Goal: Task Accomplishment & Management: Manage account settings

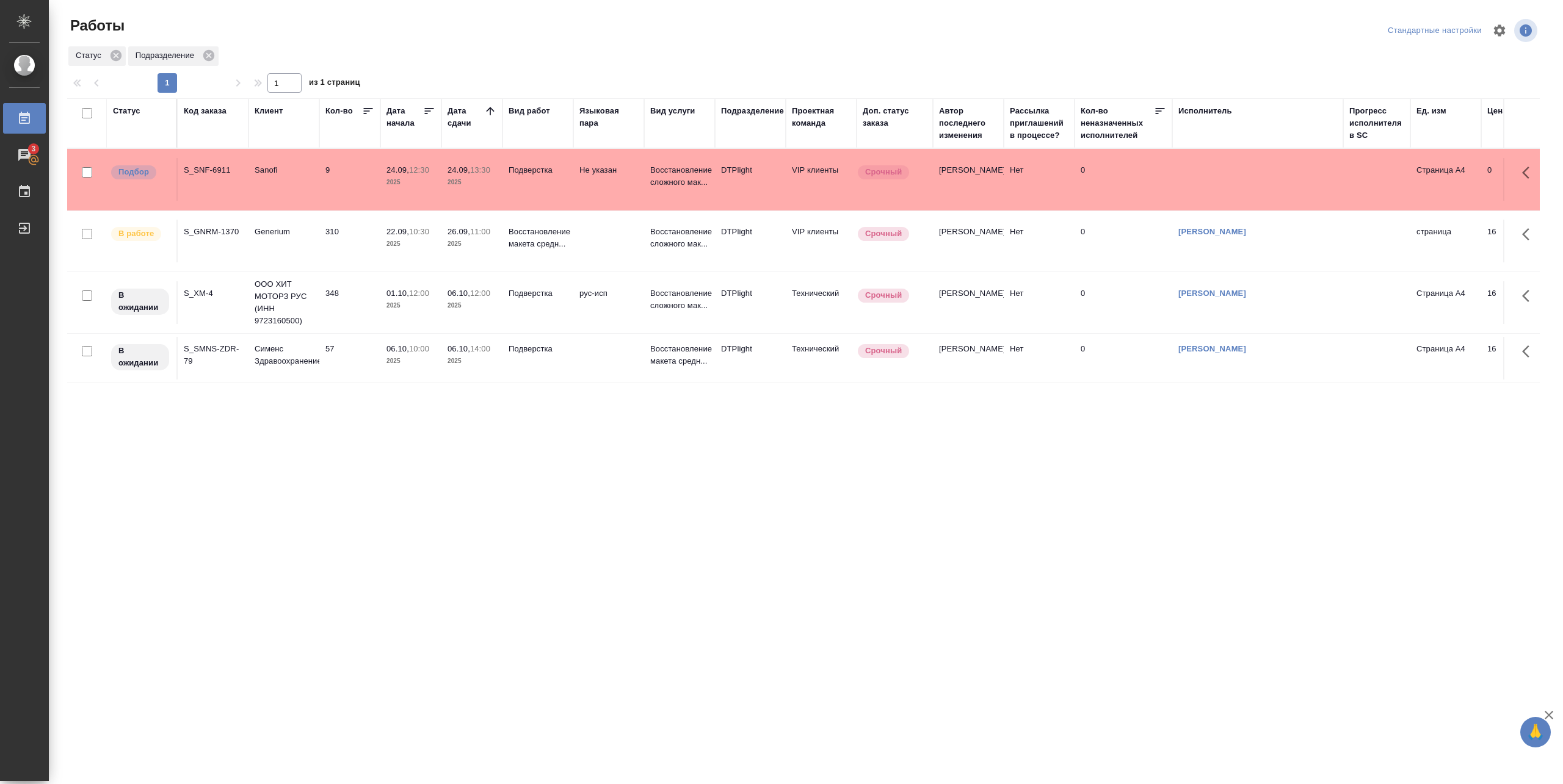
click at [336, 197] on td "9" at bounding box center [349, 179] width 61 height 42
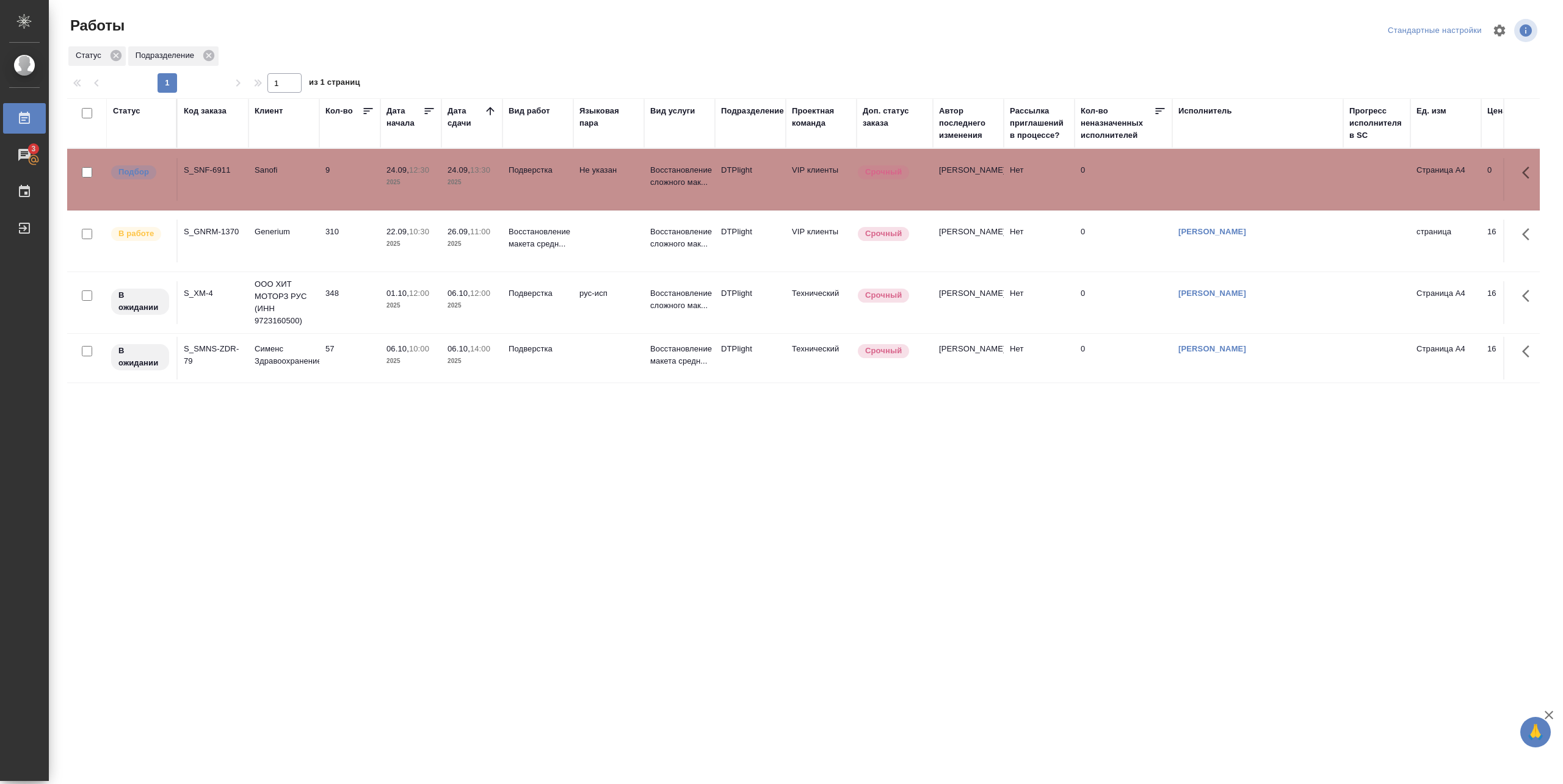
click at [425, 25] on div "Работы" at bounding box center [315, 25] width 494 height 19
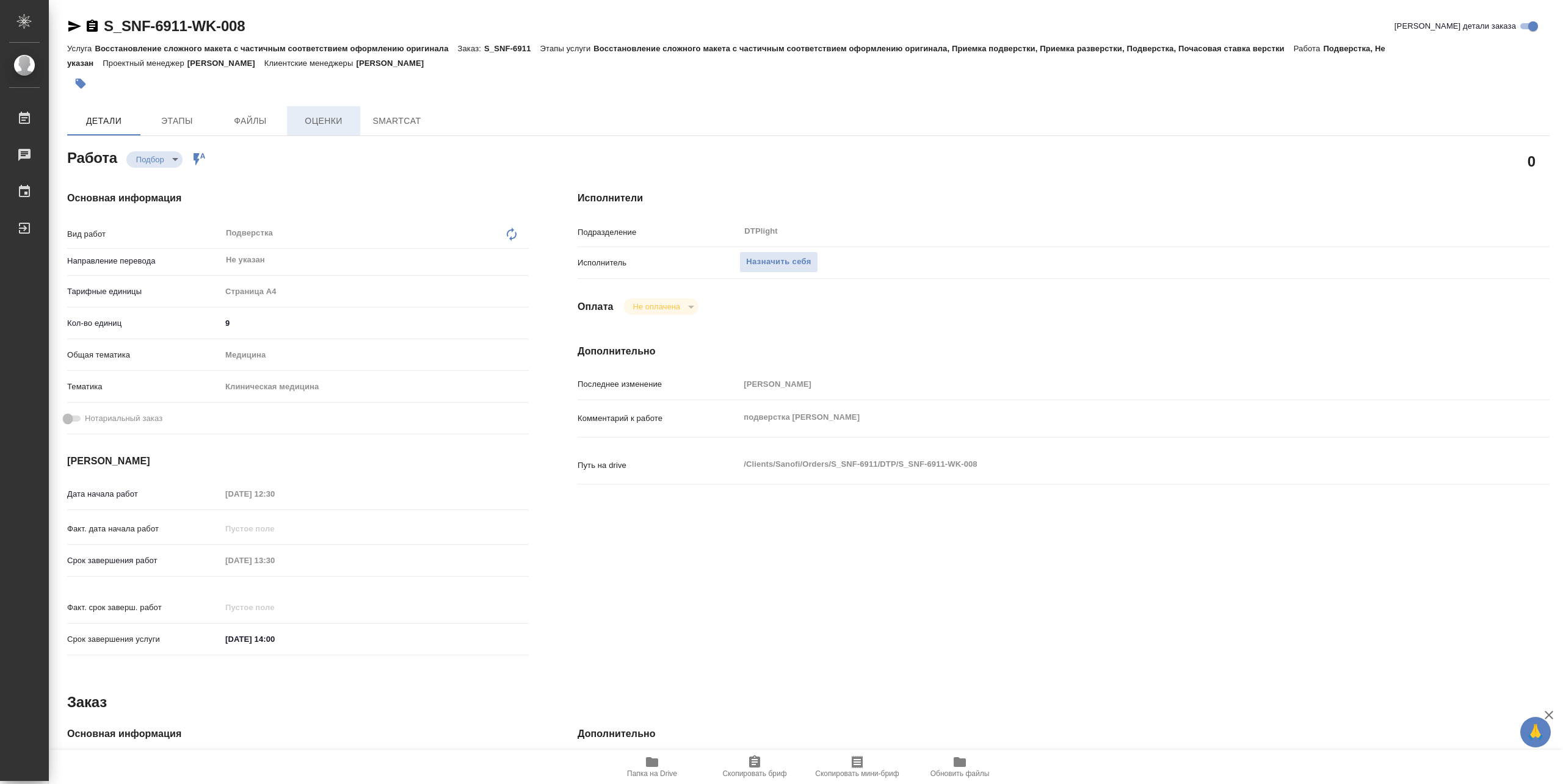
type textarea "x"
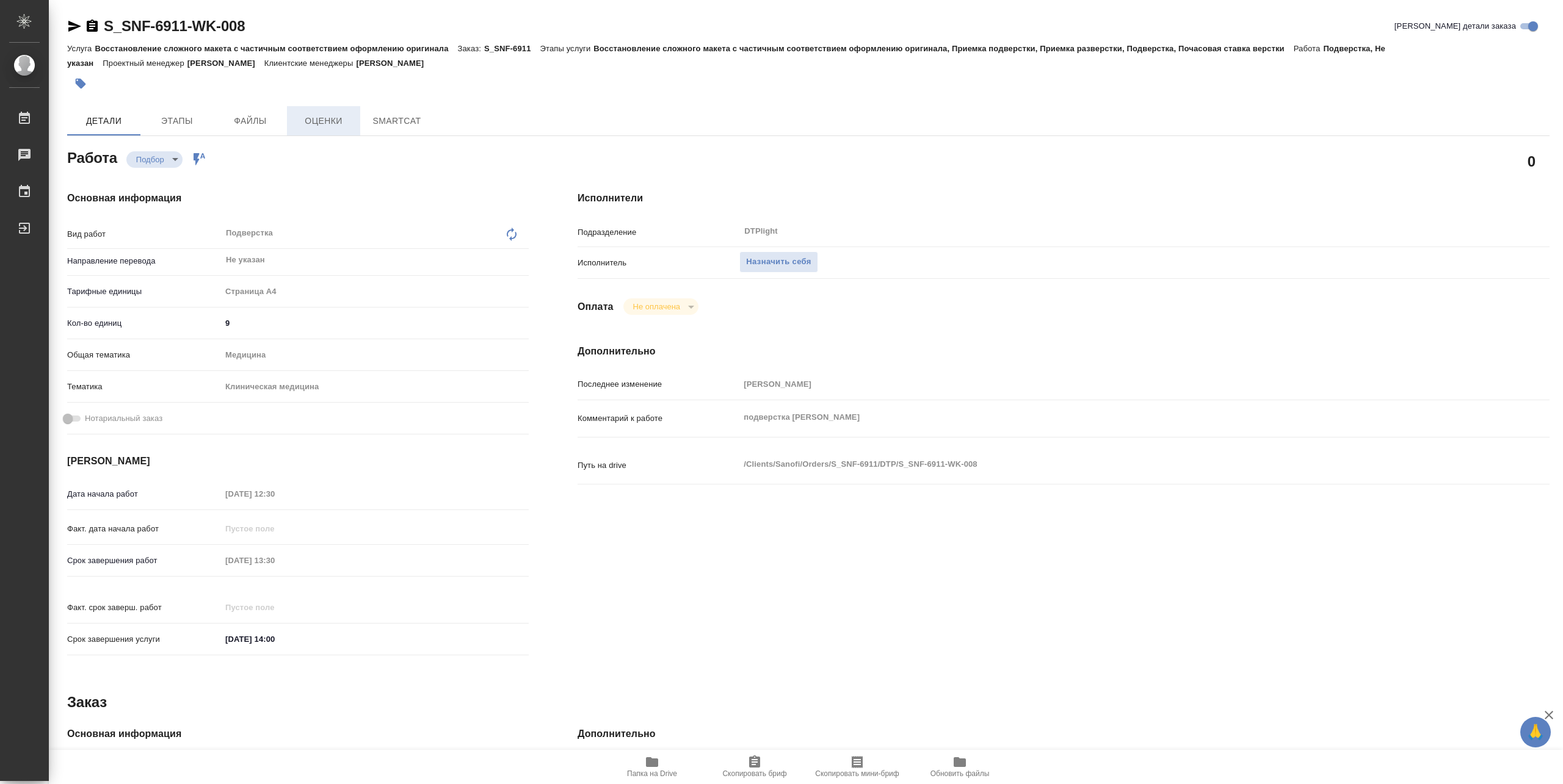
type textarea "x"
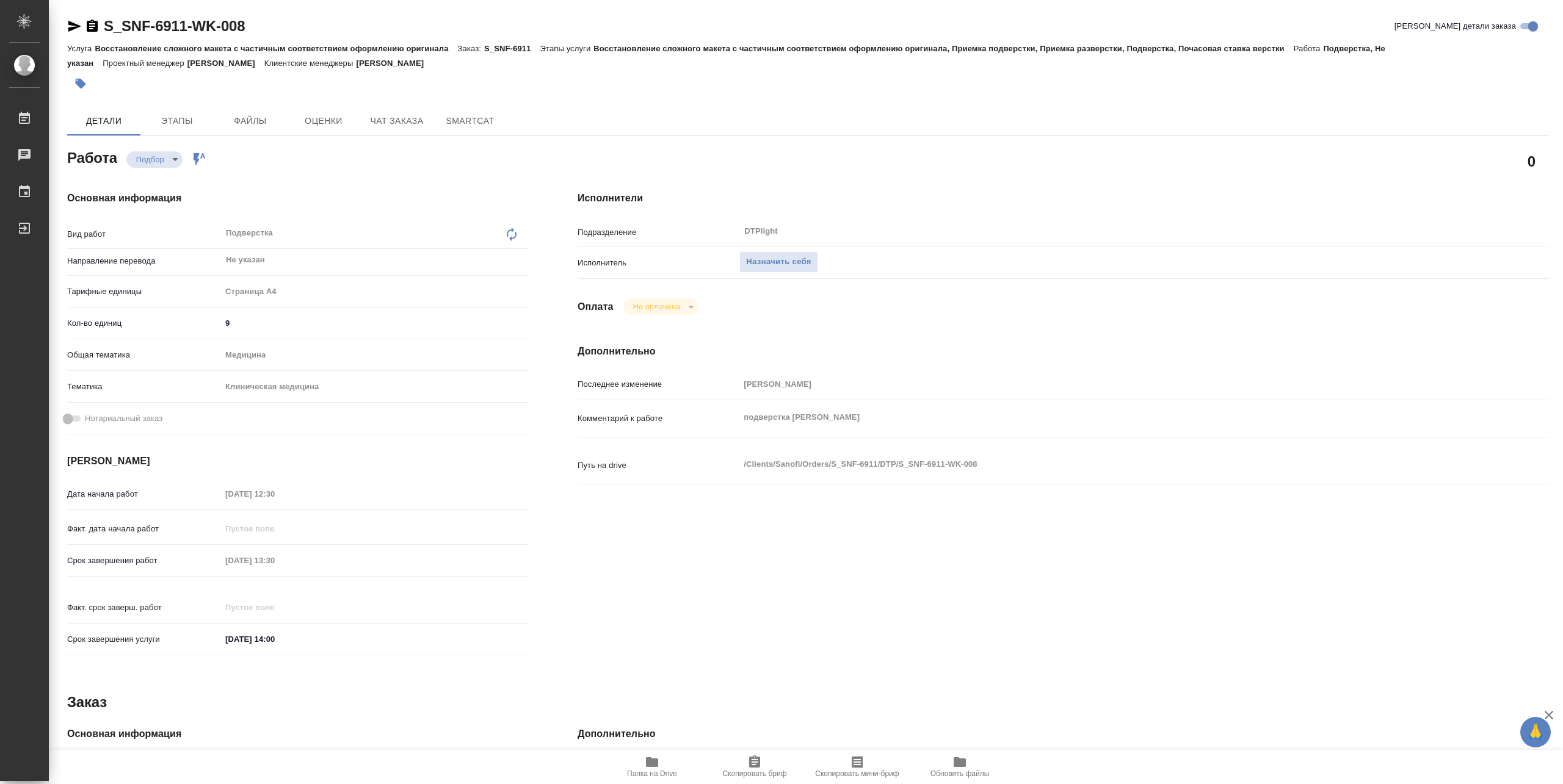
type textarea "x"
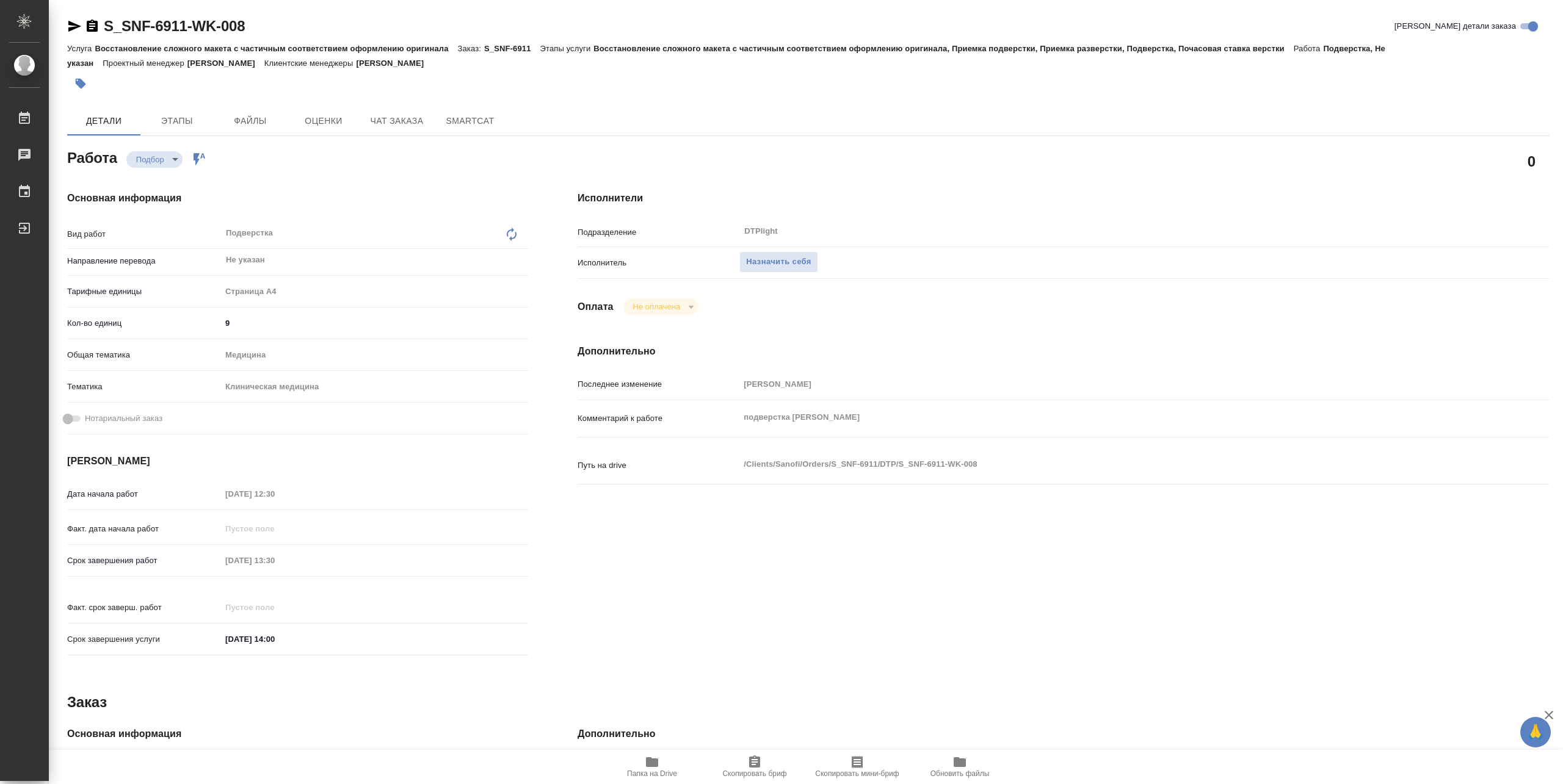
type textarea "x"
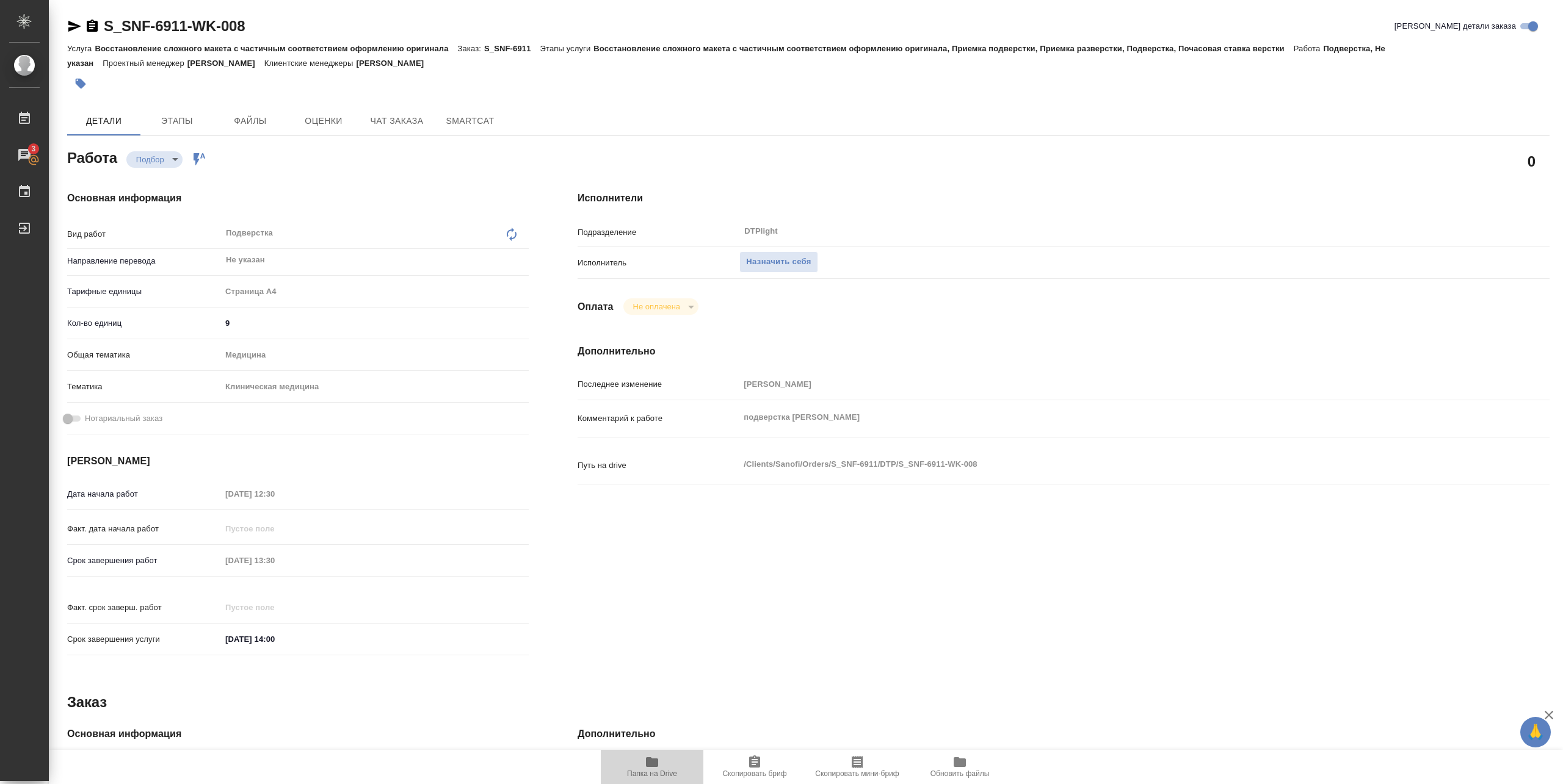
click at [653, 759] on icon "button" at bounding box center [652, 762] width 13 height 10
click at [397, 120] on span "Чат заказа" at bounding box center [397, 122] width 59 height 15
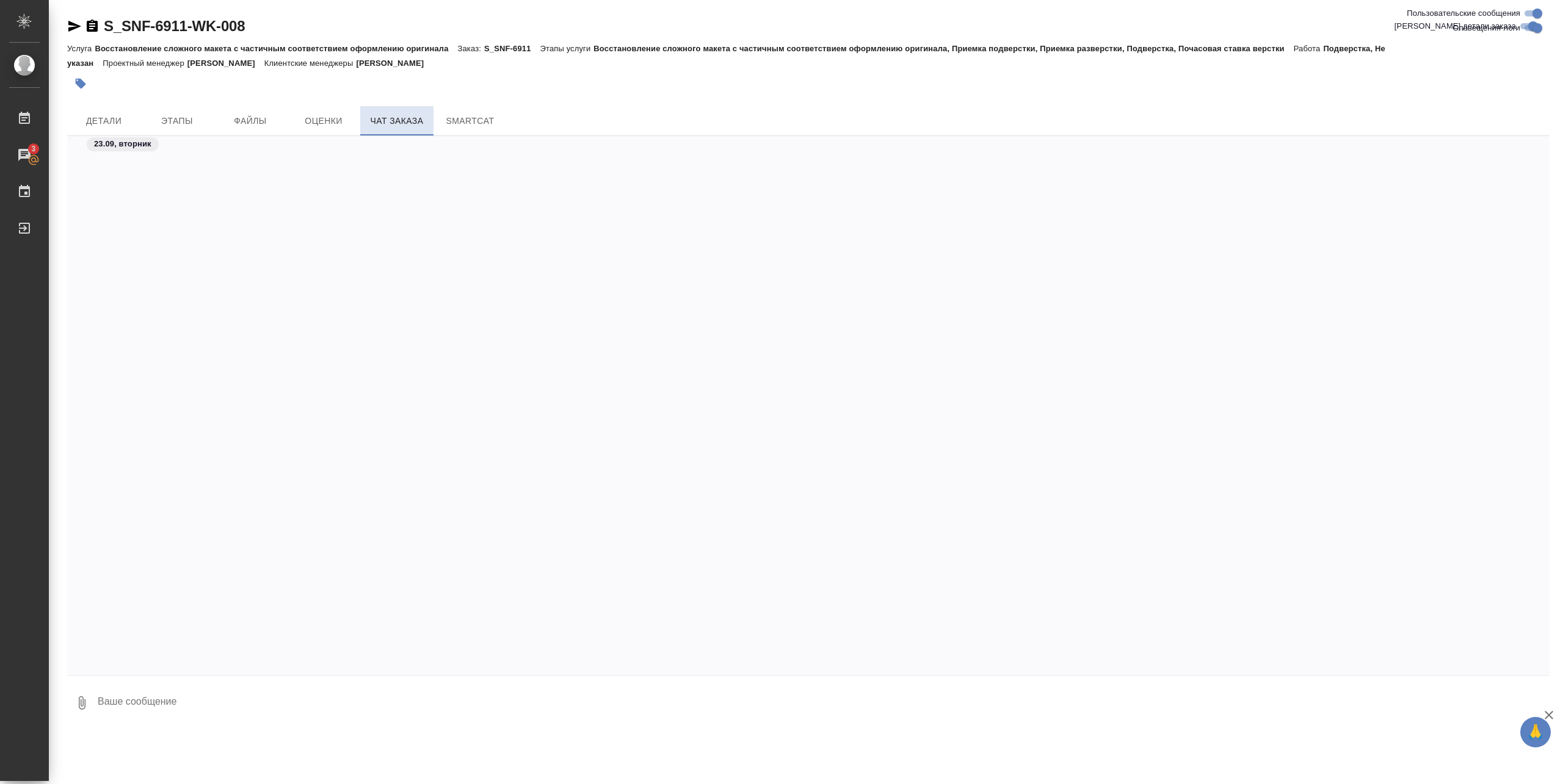
scroll to position [30990, 0]
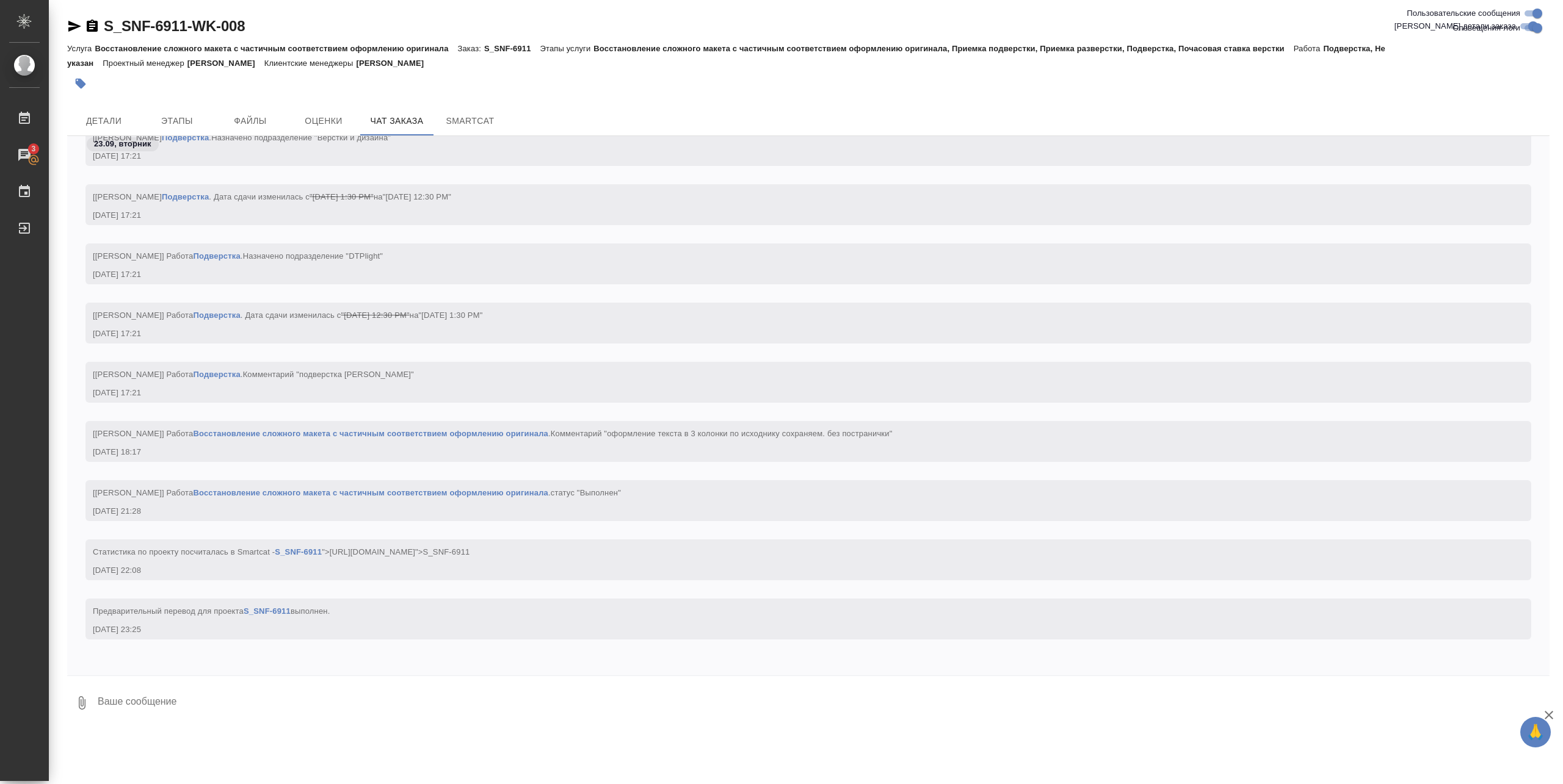
click at [323, 492] on link "Восстановление сложного макета с частичным соответствием оформлению оригинала" at bounding box center [370, 492] width 355 height 9
click at [105, 119] on span "Детали" at bounding box center [103, 122] width 59 height 15
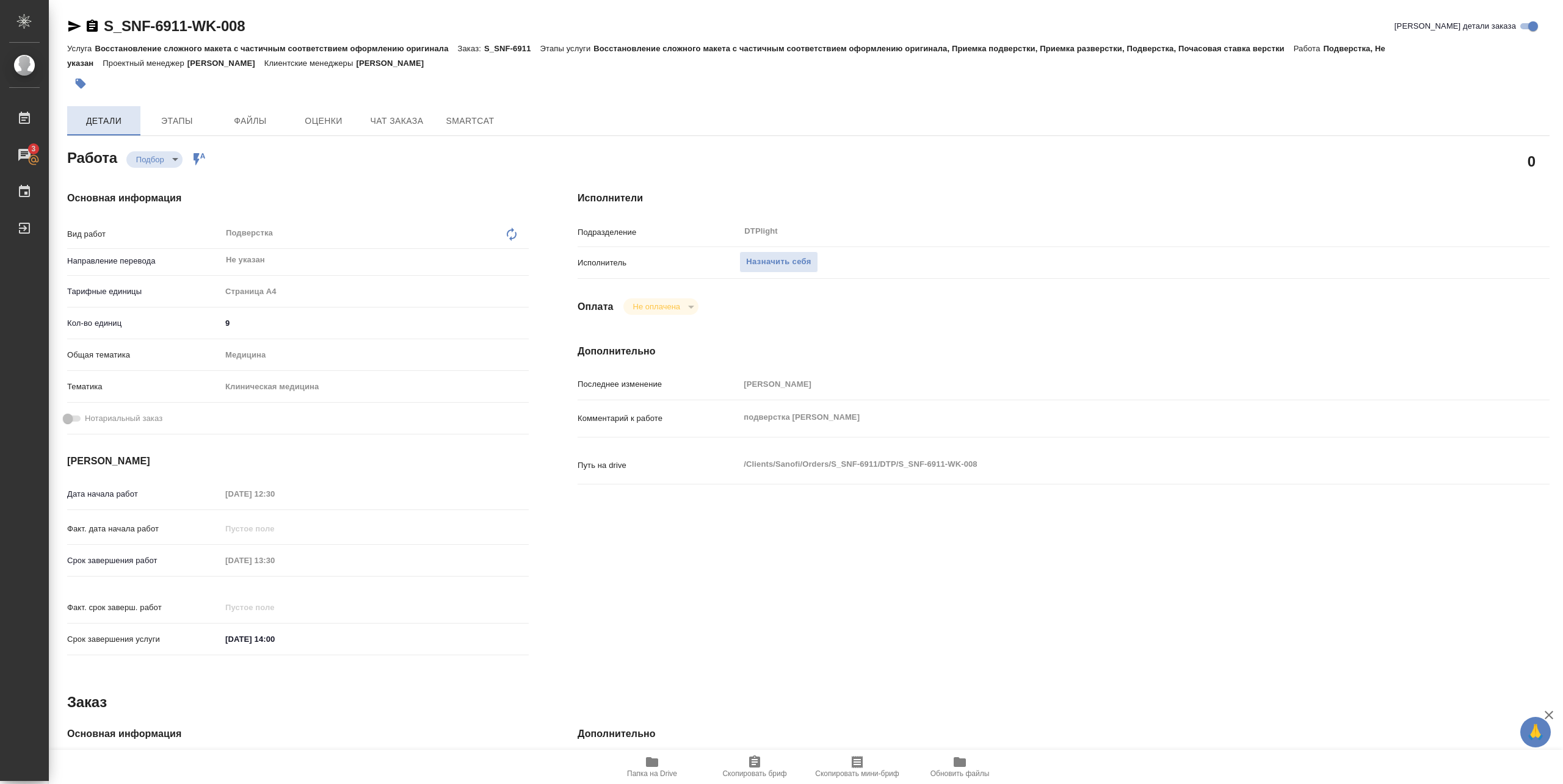
type textarea "x"
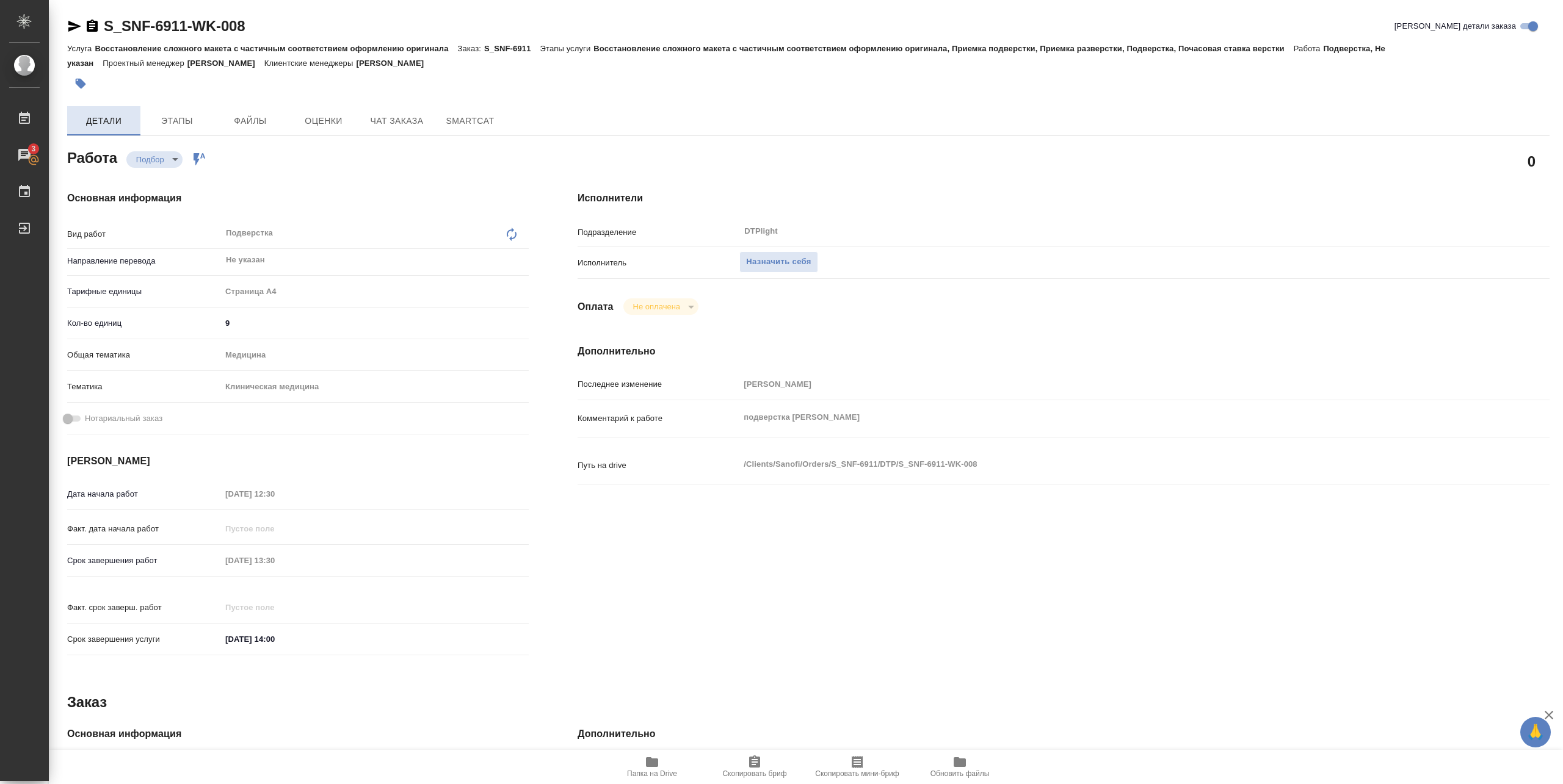
type textarea "x"
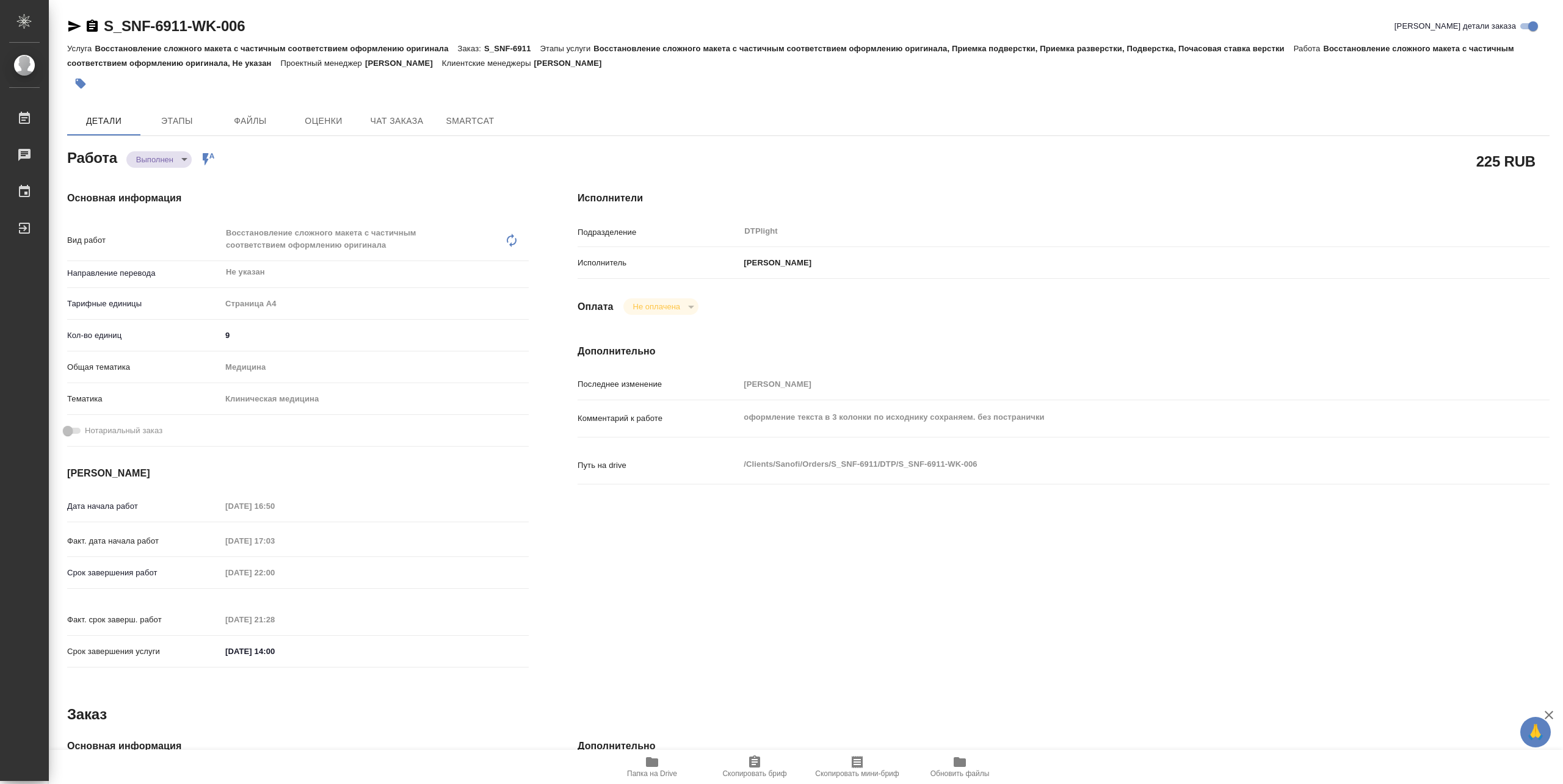
type textarea "x"
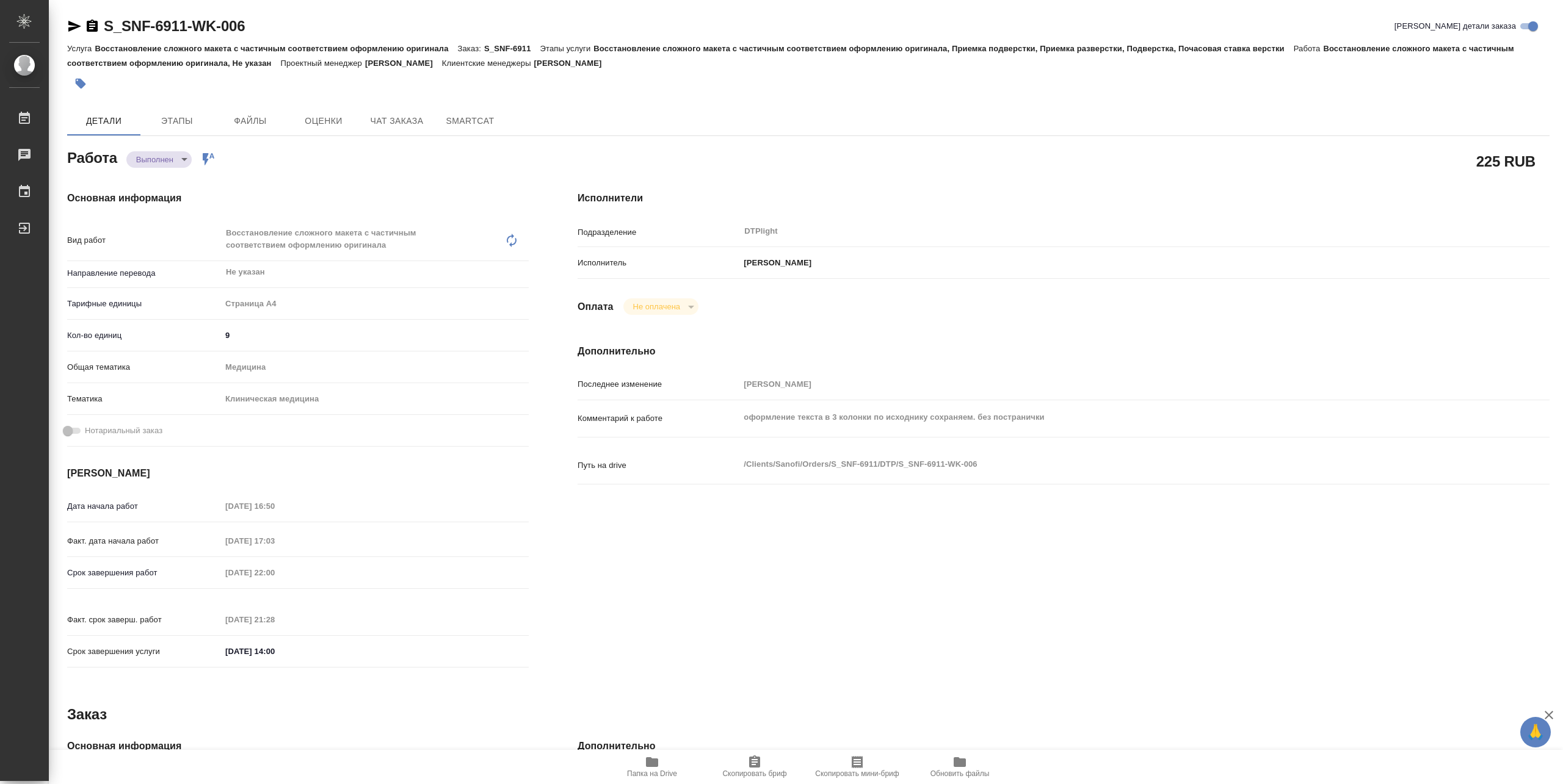
type textarea "x"
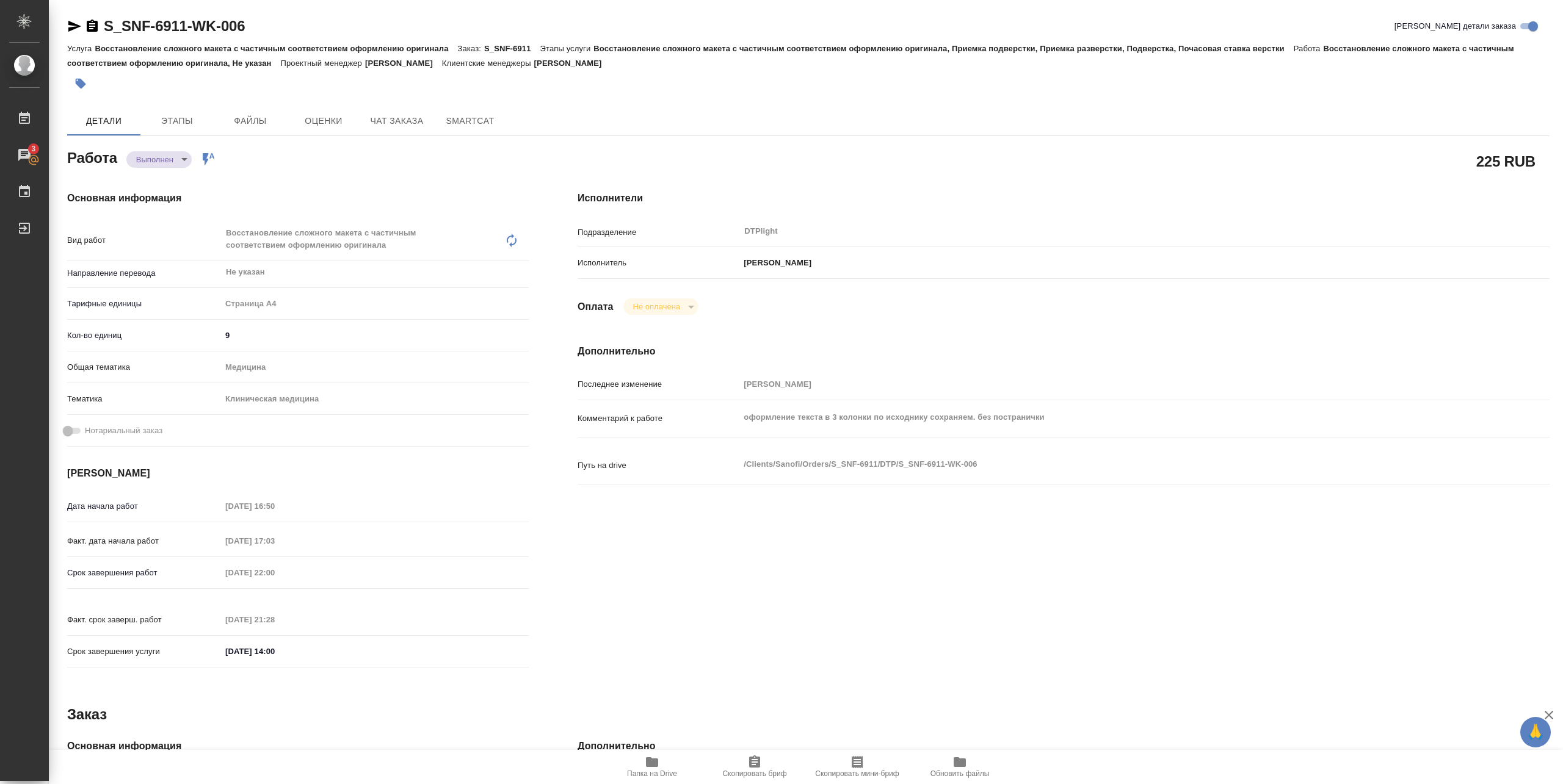
click at [695, 774] on button "Папка на Drive" at bounding box center [652, 767] width 102 height 34
click at [672, 776] on span "Папка на Drive" at bounding box center [652, 773] width 50 height 9
